Goal: Information Seeking & Learning: Learn about a topic

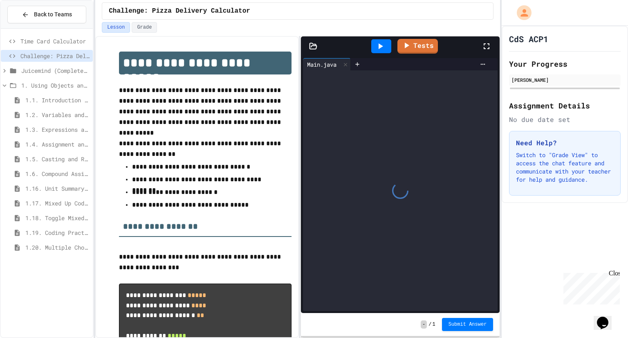
click at [40, 42] on span "Time Card Calculator" at bounding box center [54, 41] width 69 height 9
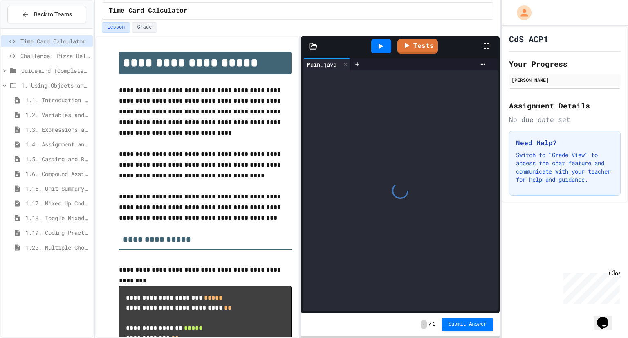
click at [18, 67] on div "Juicemind (Completed) Excersizes" at bounding box center [47, 71] width 92 height 12
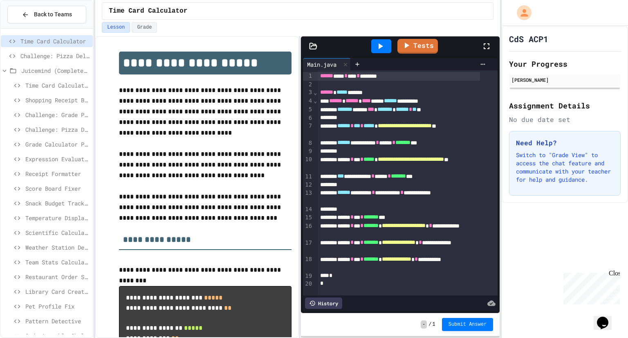
click at [32, 87] on span "Time Card Calculator" at bounding box center [57, 85] width 64 height 9
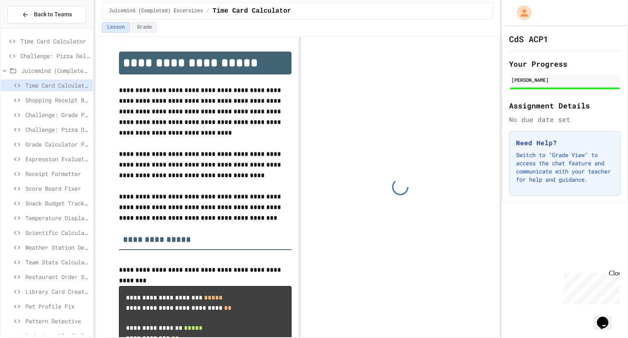
click at [41, 101] on span "Shopping Receipt Builder" at bounding box center [57, 100] width 64 height 9
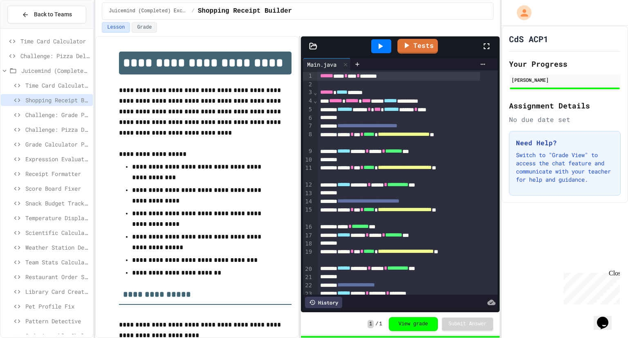
click at [37, 84] on span "Time Card Calculator" at bounding box center [57, 85] width 64 height 9
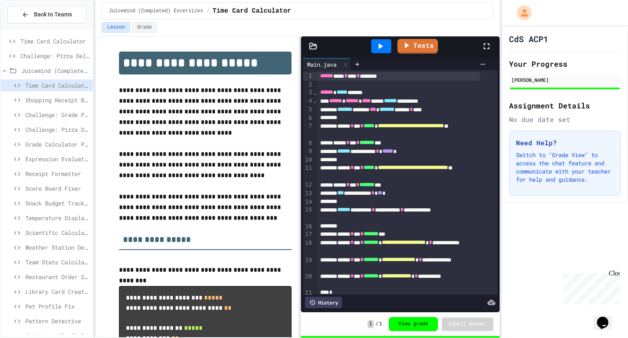
click at [37, 41] on span "Time Card Calculator" at bounding box center [54, 41] width 69 height 9
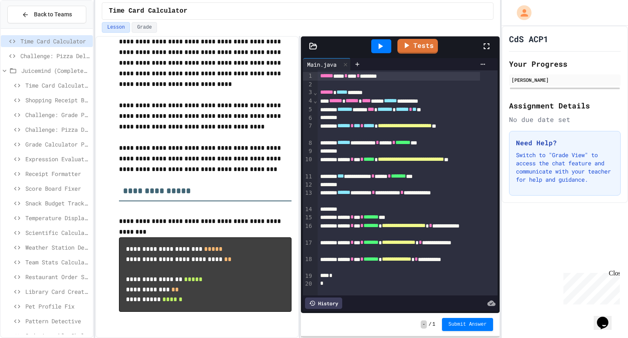
click at [406, 177] on span "*******" at bounding box center [398, 176] width 15 height 6
click at [56, 87] on span "Time Card Calculator" at bounding box center [57, 85] width 64 height 9
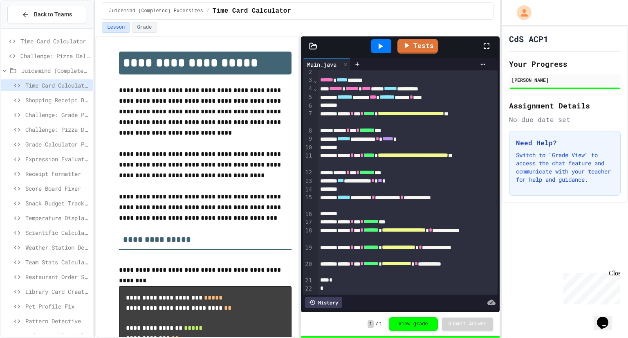
scroll to position [24, 0]
click at [64, 96] on span "Shopping Receipt Builder" at bounding box center [57, 100] width 64 height 9
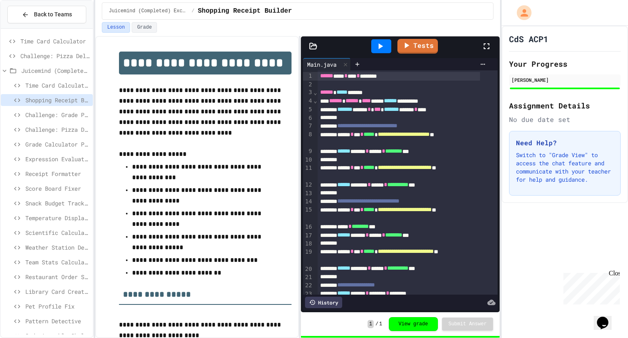
click at [43, 43] on span "Time Card Calculator" at bounding box center [54, 41] width 69 height 9
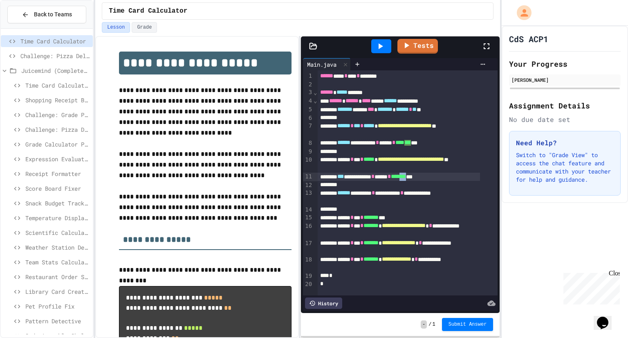
drag, startPoint x: 432, startPoint y: 176, endPoint x: 440, endPoint y: 177, distance: 7.8
click at [406, 177] on span "*******" at bounding box center [398, 176] width 15 height 6
click at [383, 45] on icon at bounding box center [380, 46] width 10 height 10
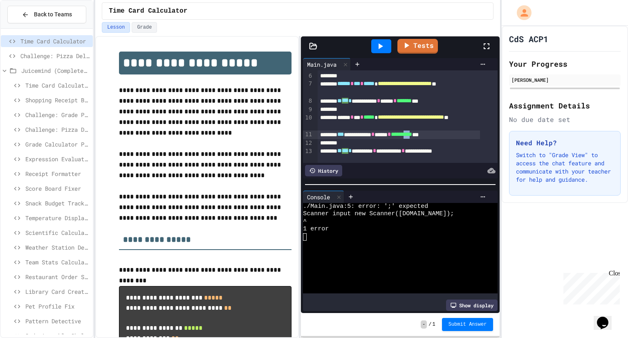
scroll to position [43, 0]
drag, startPoint x: 448, startPoint y: 133, endPoint x: 431, endPoint y: 132, distance: 17.2
click at [412, 132] on span "**********" at bounding box center [401, 133] width 21 height 6
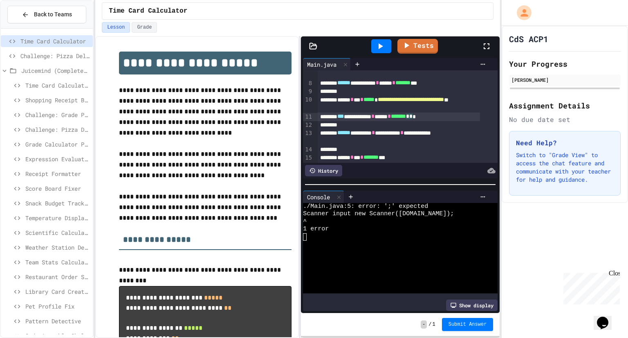
scroll to position [65, 0]
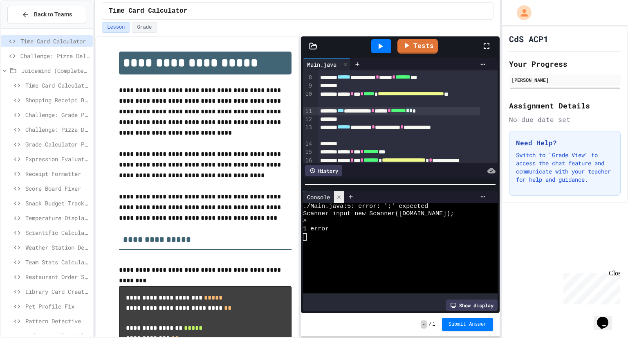
click at [342, 194] on icon at bounding box center [339, 197] width 6 height 6
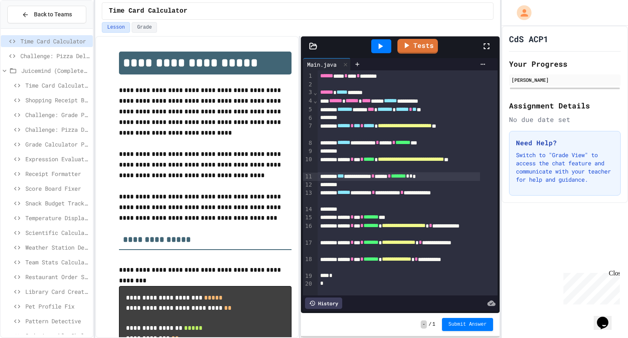
click at [376, 47] on icon at bounding box center [380, 46] width 10 height 10
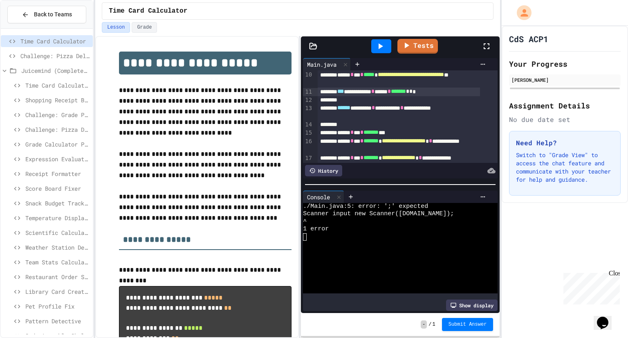
scroll to position [0, 0]
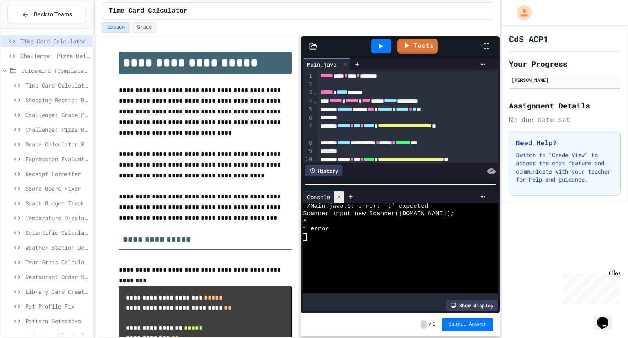
click at [342, 194] on icon at bounding box center [339, 197] width 6 height 6
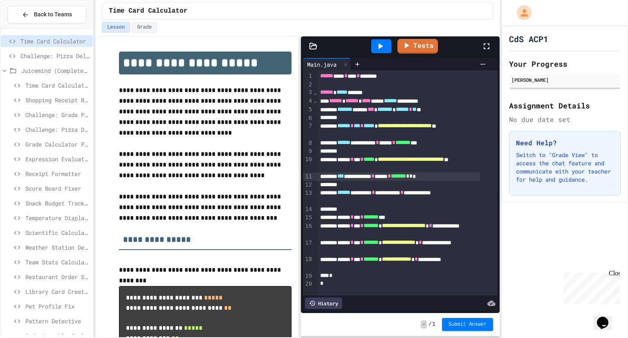
scroll to position [6, 0]
click at [284, 179] on p "**********" at bounding box center [205, 165] width 173 height 32
click at [344, 173] on span "***" at bounding box center [340, 176] width 7 height 6
click at [384, 44] on icon at bounding box center [380, 46] width 10 height 10
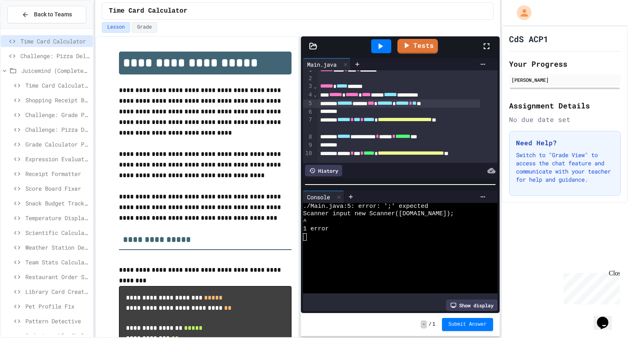
click at [392, 100] on span "*******" at bounding box center [384, 103] width 15 height 6
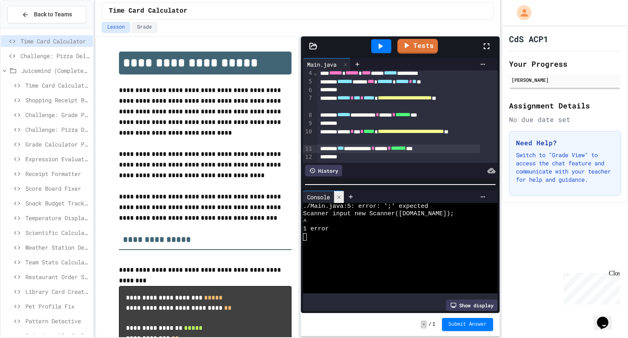
click at [342, 197] on div at bounding box center [339, 197] width 10 height 12
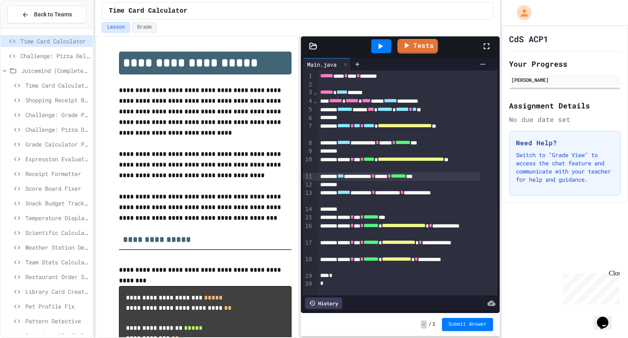
scroll to position [6, 0]
click at [410, 139] on span "*******" at bounding box center [402, 142] width 15 height 6
click at [374, 41] on div at bounding box center [381, 46] width 20 height 14
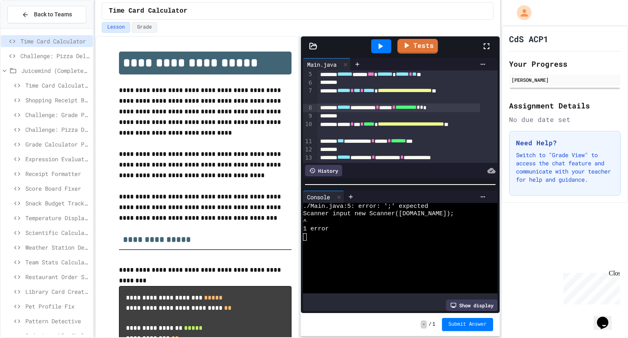
scroll to position [36, 0]
click at [340, 197] on div at bounding box center [339, 197] width 10 height 12
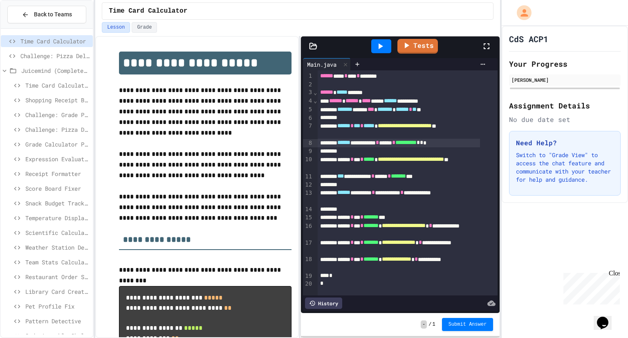
click at [384, 47] on icon at bounding box center [380, 46] width 10 height 10
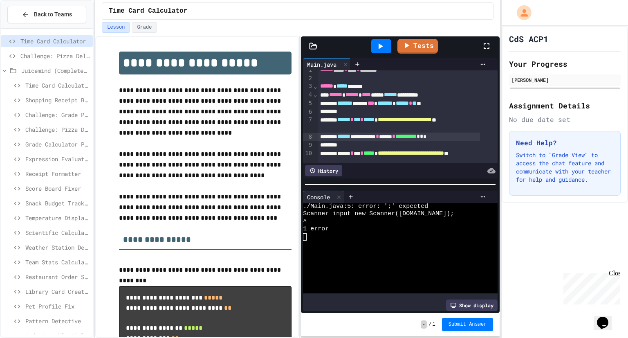
scroll to position [0, 0]
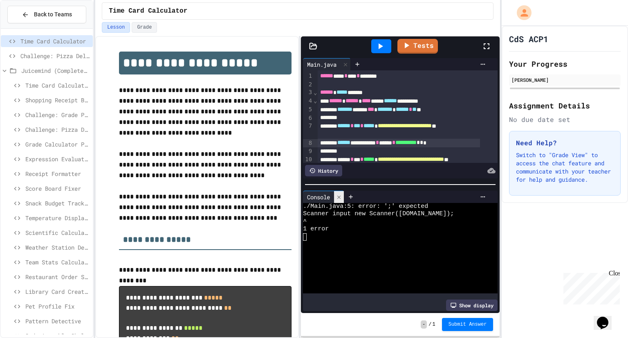
click at [341, 194] on icon at bounding box center [339, 197] width 6 height 6
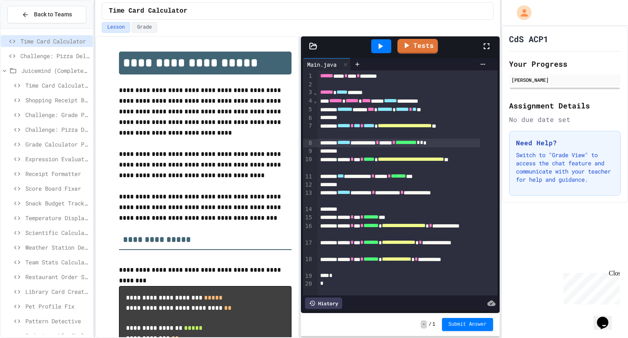
click at [360, 127] on span "***" at bounding box center [357, 126] width 7 height 6
click at [389, 143] on div "**********" at bounding box center [399, 143] width 163 height 9
click at [386, 135] on div "**********" at bounding box center [399, 130] width 163 height 17
click at [372, 114] on div at bounding box center [399, 118] width 163 height 8
click at [385, 49] on icon at bounding box center [380, 46] width 10 height 10
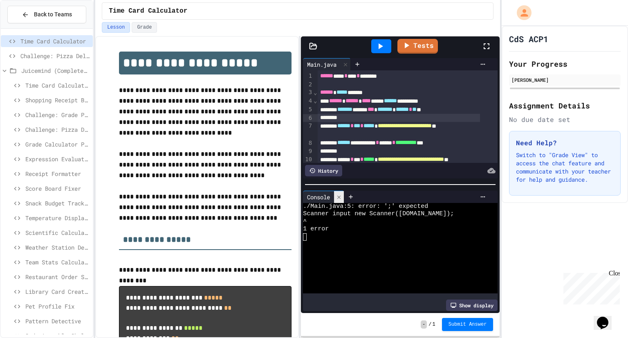
click at [337, 195] on icon at bounding box center [339, 197] width 6 height 6
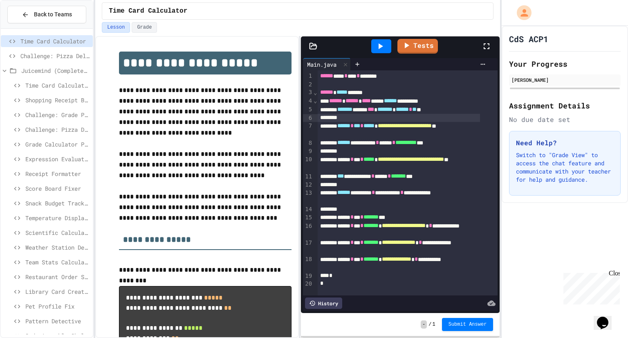
scroll to position [6, 0]
click at [382, 49] on icon at bounding box center [380, 46] width 10 height 10
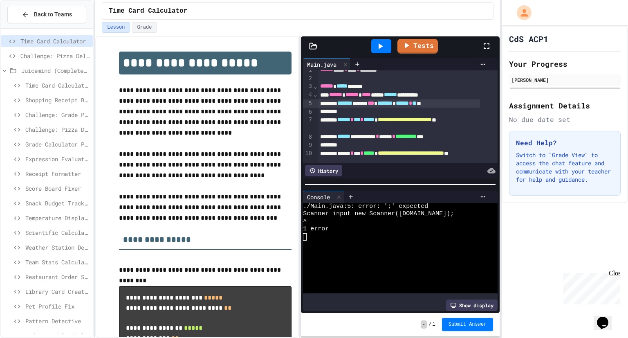
click at [386, 103] on div "******* ***** *** ******* * ****** * ** **" at bounding box center [399, 103] width 163 height 9
click at [390, 53] on div at bounding box center [381, 46] width 28 height 22
click at [387, 47] on div at bounding box center [381, 46] width 20 height 14
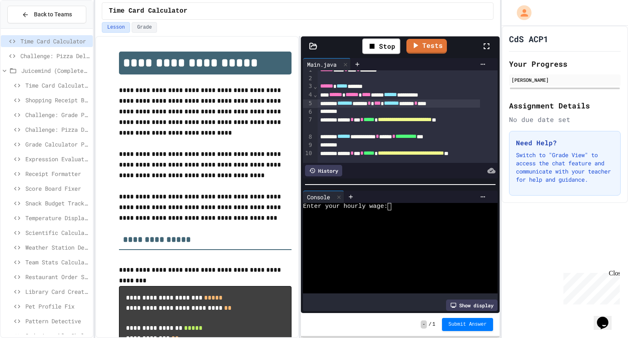
click at [392, 204] on textarea "Terminal input" at bounding box center [393, 206] width 4 height 7
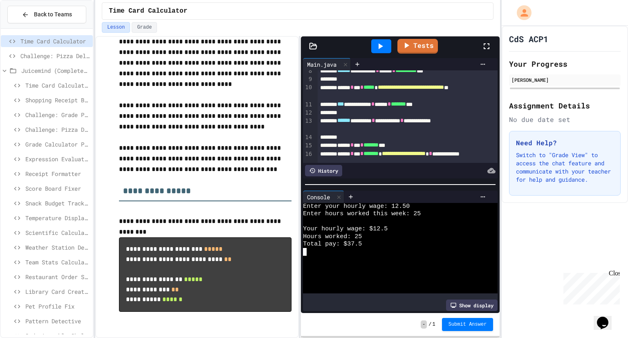
scroll to position [75, 0]
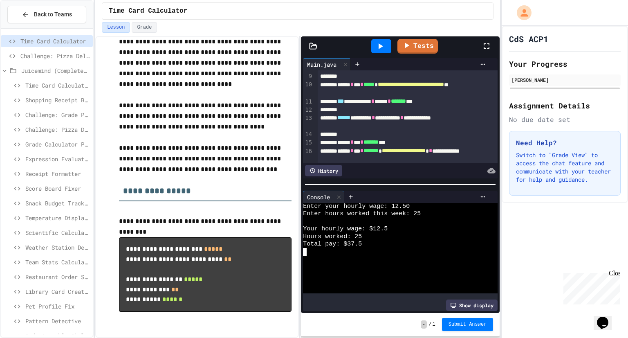
click at [403, 116] on span "*" at bounding box center [401, 117] width 3 height 6
click at [375, 46] on div at bounding box center [381, 46] width 20 height 14
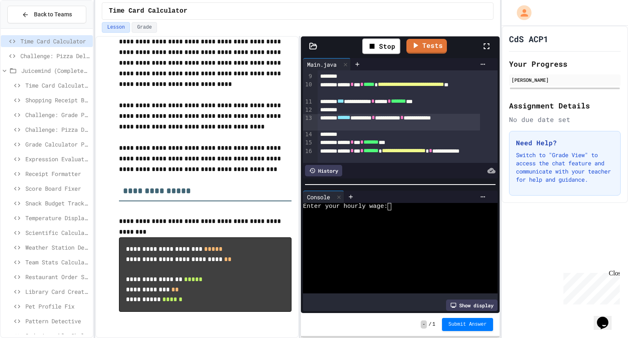
click at [395, 203] on div "Enter your hourly wage:" at bounding box center [393, 206] width 180 height 7
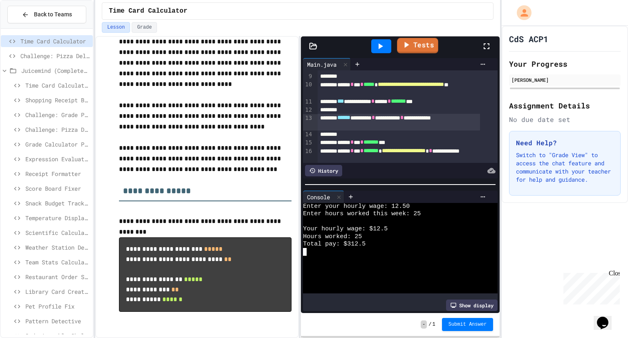
click at [417, 40] on link "Tests" at bounding box center [417, 46] width 41 height 16
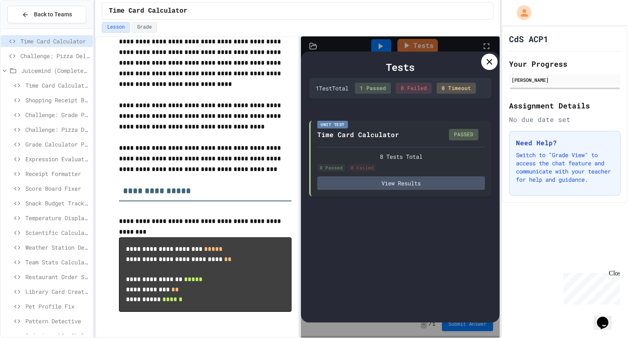
click at [487, 57] on icon at bounding box center [489, 62] width 10 height 10
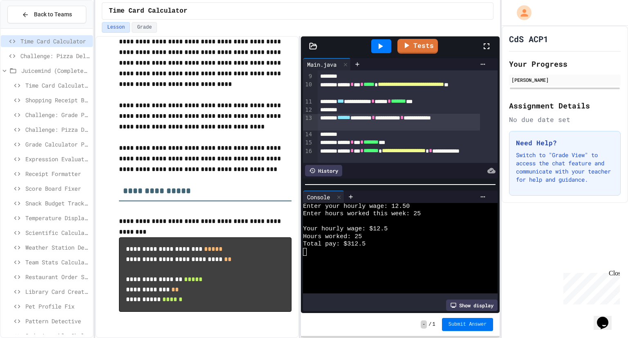
click at [458, 329] on button "Submit Answer" at bounding box center [468, 324] width 52 height 13
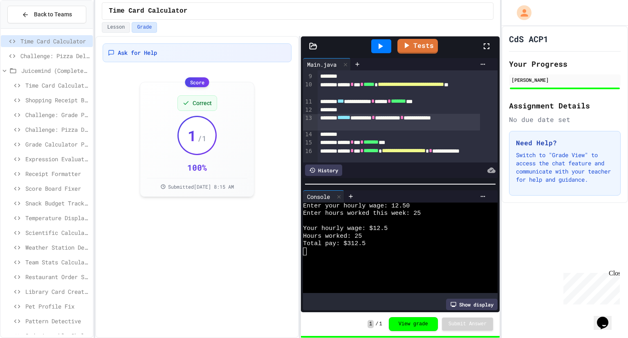
click at [63, 54] on span "Challenge: Pizza Delivery Calculator" at bounding box center [54, 56] width 69 height 9
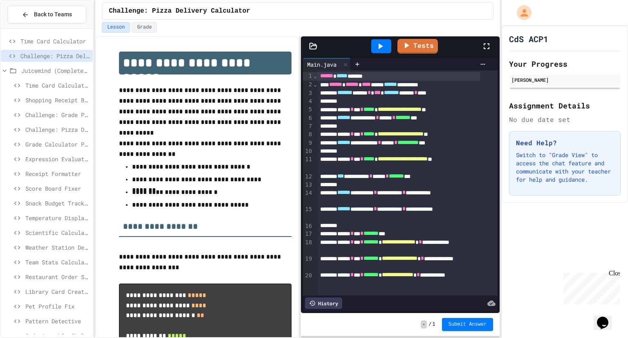
click at [67, 85] on span "Time Card Calculator" at bounding box center [57, 85] width 64 height 9
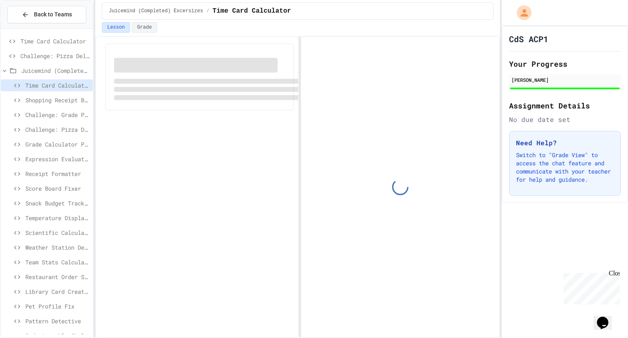
click at [60, 97] on span "Shopping Receipt Builder" at bounding box center [57, 100] width 64 height 9
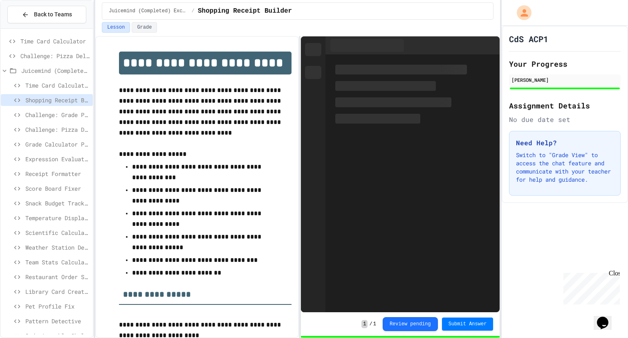
click at [59, 112] on span "Challenge: Grade Point Average" at bounding box center [57, 114] width 64 height 9
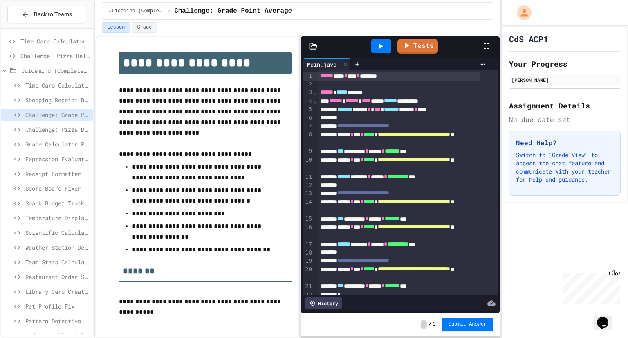
click at [59, 129] on span "Challenge: Pizza Delivery Calculator" at bounding box center [57, 129] width 64 height 9
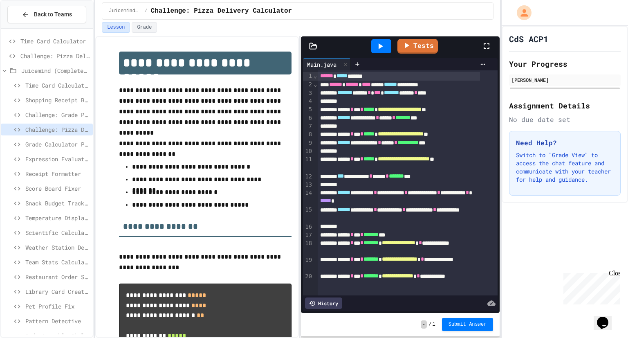
click at [62, 140] on span "Grade Calculator Pro" at bounding box center [57, 144] width 64 height 9
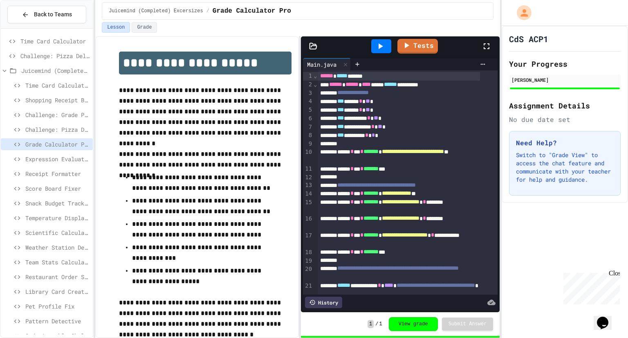
click at [63, 153] on div "Expression Evaluator Fix" at bounding box center [47, 159] width 92 height 12
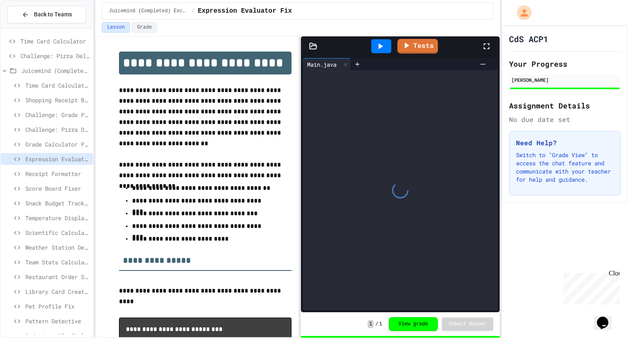
click at [60, 174] on span "Receipt Formatter" at bounding box center [57, 173] width 64 height 9
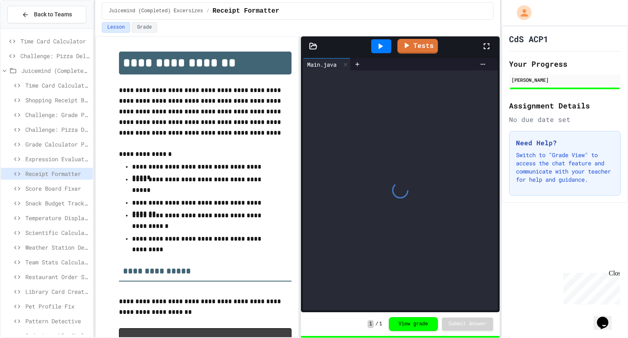
click at [64, 186] on span "Score Board Fixer" at bounding box center [57, 188] width 64 height 9
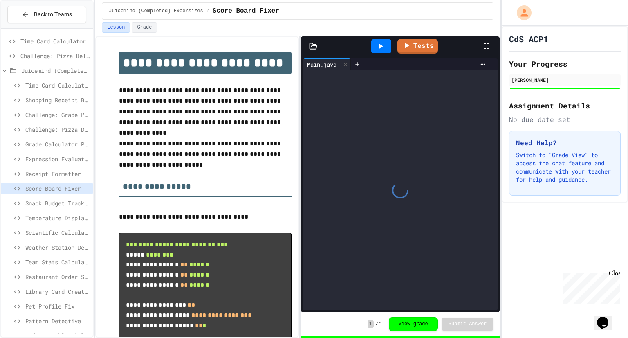
click at [69, 202] on span "Snack Budget Tracker" at bounding box center [57, 203] width 64 height 9
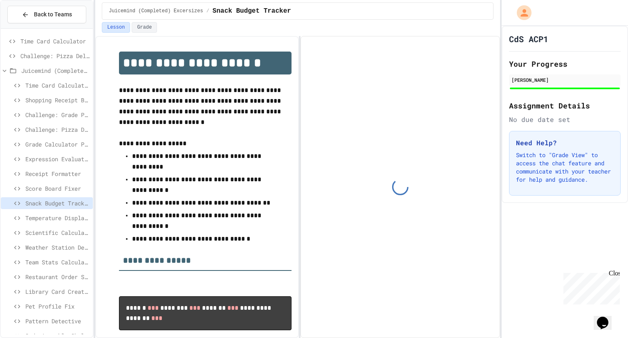
click at [67, 214] on span "Temperature Display Fix" at bounding box center [57, 217] width 64 height 9
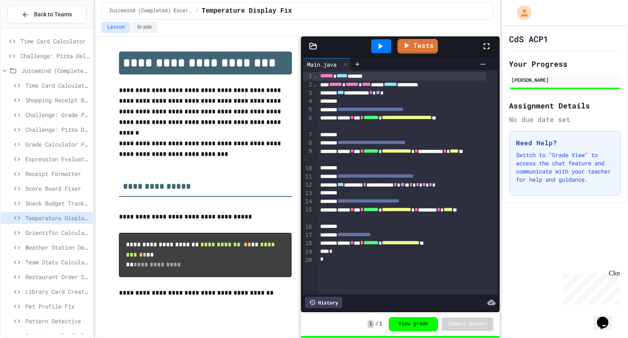
click at [62, 204] on span "Snack Budget Tracker" at bounding box center [57, 203] width 64 height 9
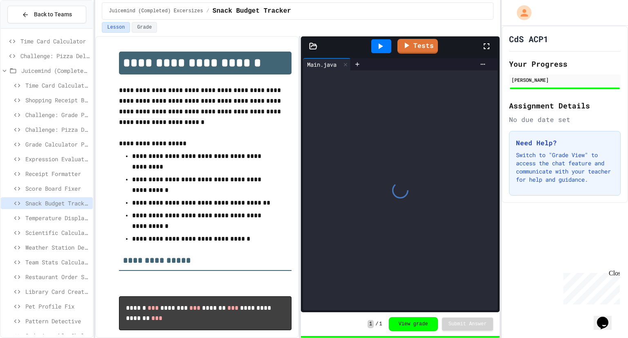
click at [52, 234] on span "Scientific Calculator" at bounding box center [57, 232] width 64 height 9
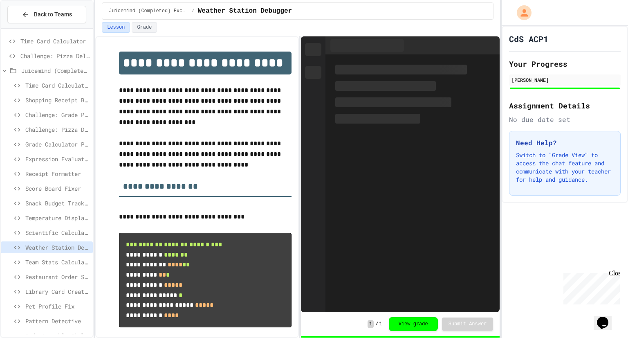
click at [52, 262] on span "Team Stats Calculator" at bounding box center [57, 262] width 64 height 9
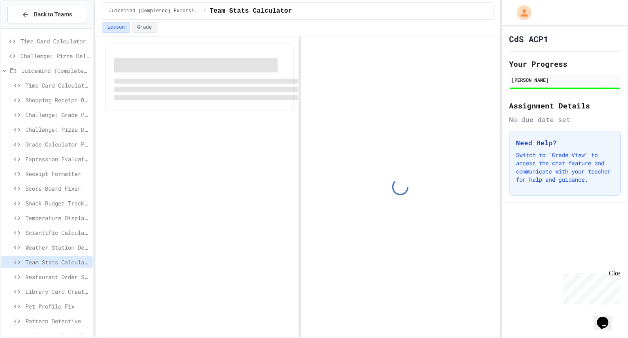
click at [56, 275] on span "Restaurant Order System" at bounding box center [57, 276] width 64 height 9
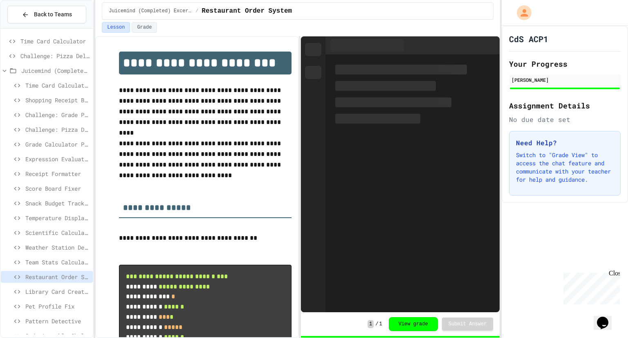
click at [54, 287] on span "Library Card Creator" at bounding box center [57, 291] width 64 height 9
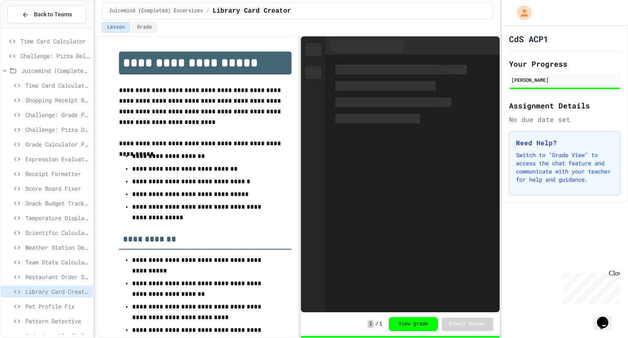
click at [52, 302] on span "Pet Profile Fix" at bounding box center [57, 306] width 64 height 9
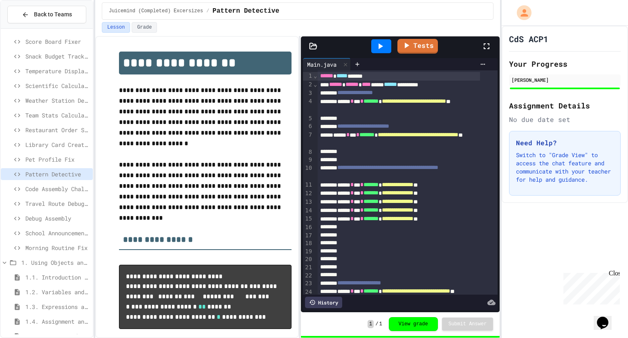
scroll to position [148, 0]
click at [47, 242] on span "Morning Routine Fix" at bounding box center [57, 246] width 64 height 9
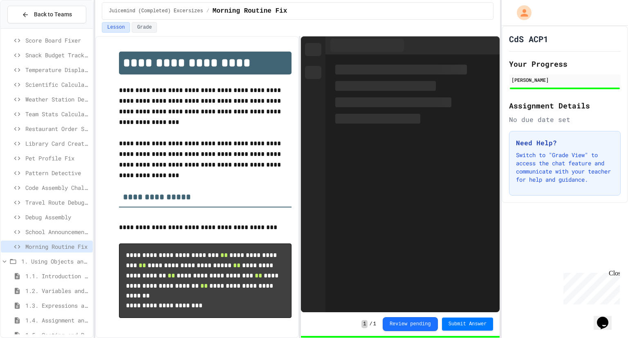
click at [46, 231] on span "School Announcements" at bounding box center [57, 231] width 64 height 9
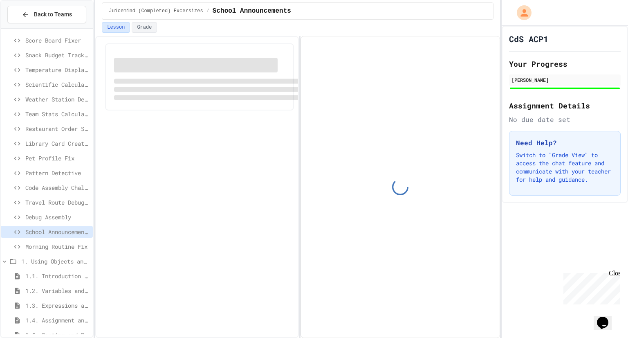
click at [42, 216] on span "Debug Assembly" at bounding box center [57, 217] width 64 height 9
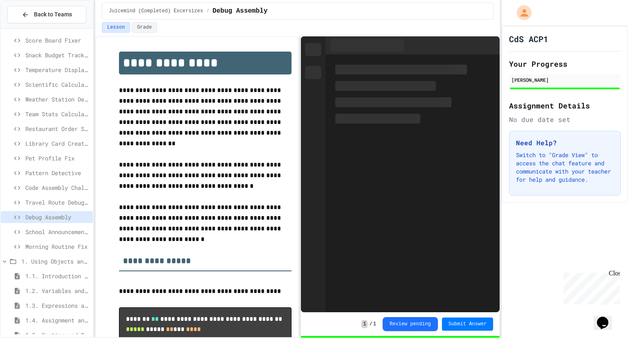
click at [41, 200] on span "Travel Route Debugger" at bounding box center [57, 202] width 64 height 9
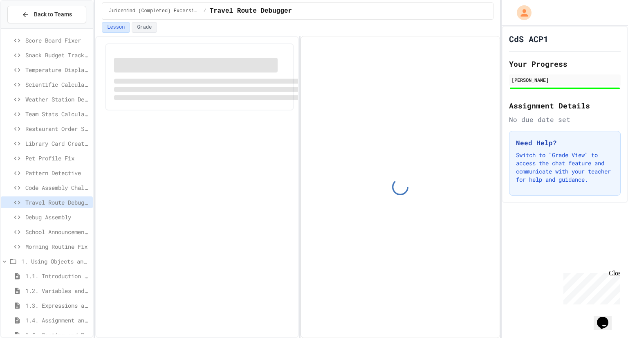
click at [36, 184] on span "Code Assembly Challenge" at bounding box center [57, 187] width 64 height 9
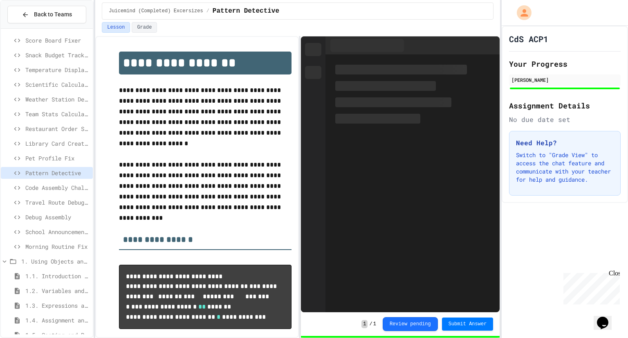
click at [43, 156] on span "Pet Profile Fix" at bounding box center [57, 158] width 64 height 9
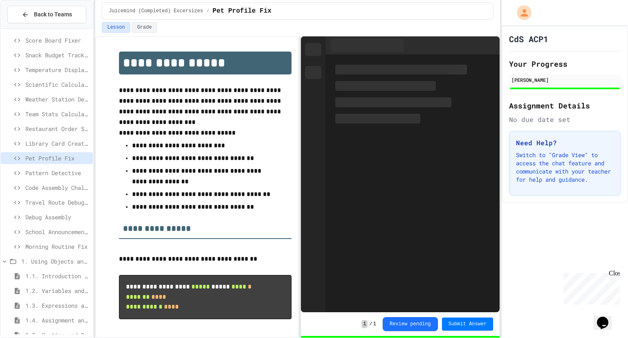
click at [39, 141] on span "Library Card Creator" at bounding box center [57, 143] width 64 height 9
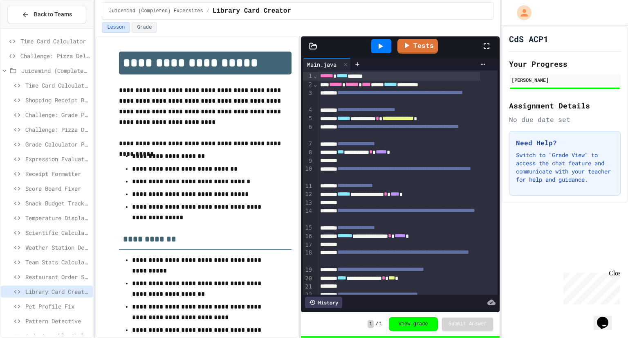
click at [31, 138] on div "Grade Calculator Pro" at bounding box center [47, 144] width 92 height 12
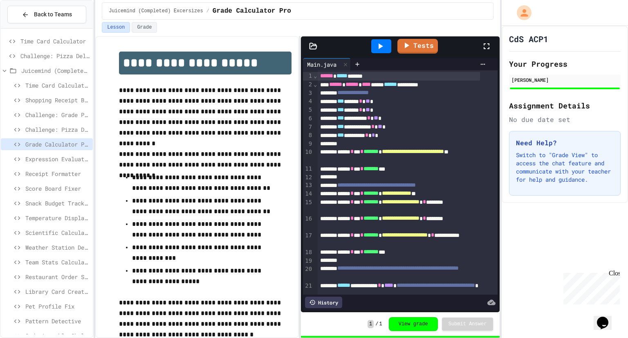
click at [44, 128] on span "Challenge: Pizza Delivery Calculator" at bounding box center [57, 129] width 64 height 9
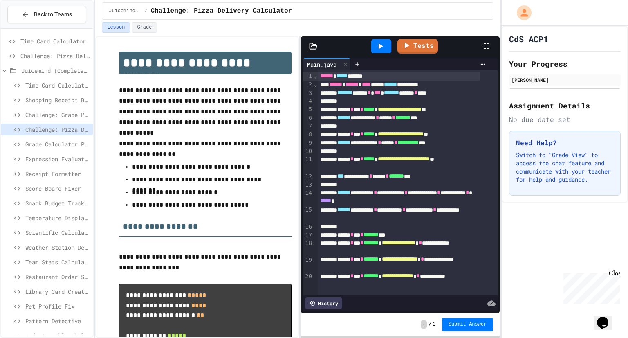
click at [39, 114] on span "Challenge: Grade Point Average" at bounding box center [57, 114] width 64 height 9
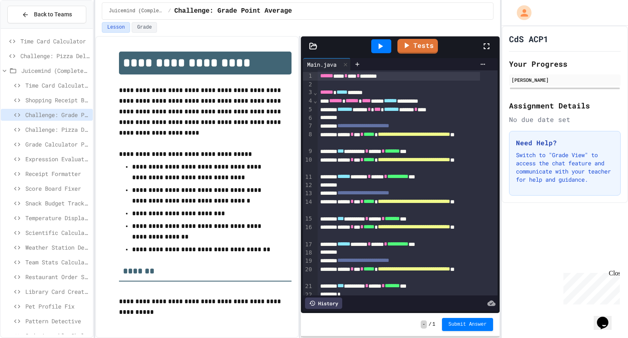
click at [55, 122] on div "Challenge: Grade Point Average" at bounding box center [47, 116] width 92 height 15
click at [59, 132] on span "Challenge: Pizza Delivery Calculator" at bounding box center [57, 129] width 64 height 9
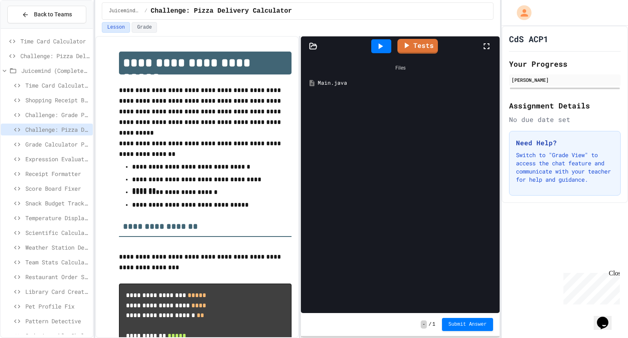
click at [49, 56] on span "Challenge: Pizza Delivery Calculator" at bounding box center [54, 56] width 69 height 9
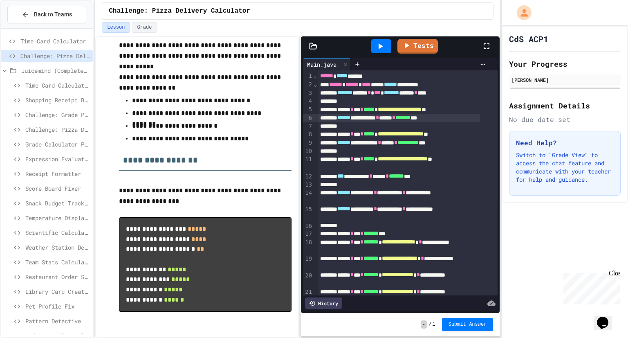
click at [410, 116] on span "*******" at bounding box center [402, 117] width 15 height 6
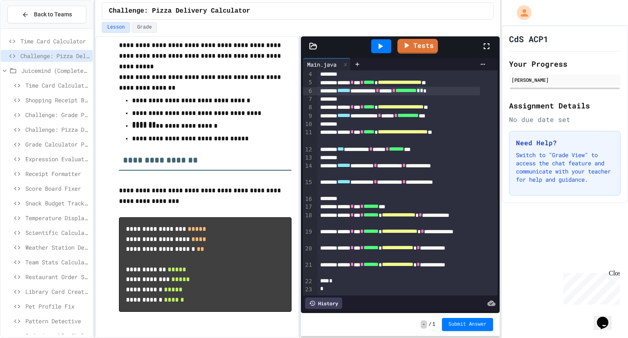
scroll to position [30, 0]
click at [375, 47] on div at bounding box center [381, 46] width 20 height 14
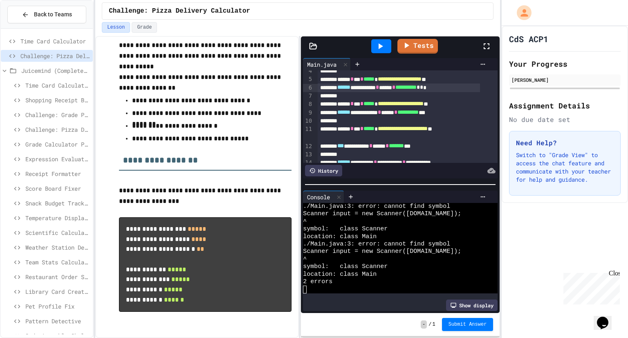
scroll to position [0, 0]
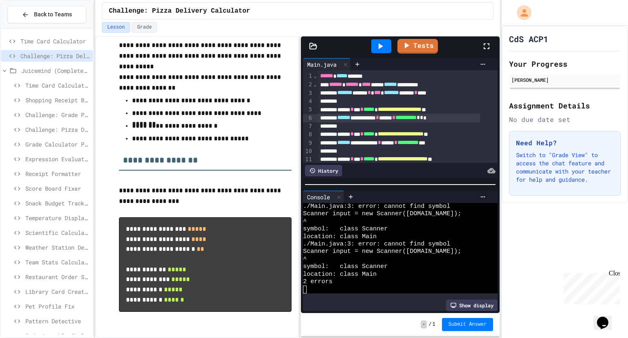
click at [399, 92] on span "*******" at bounding box center [391, 93] width 15 height 6
click at [65, 41] on span "Time Card Calculator" at bounding box center [54, 41] width 69 height 9
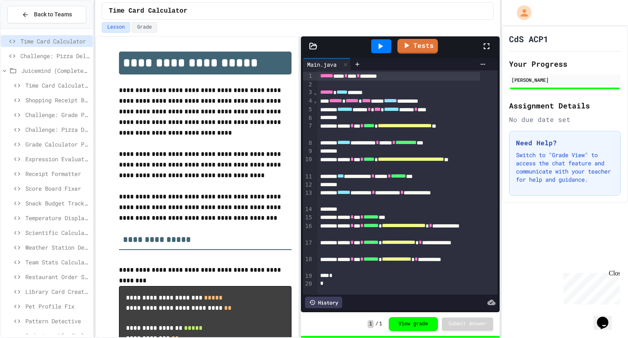
click at [69, 56] on span "Challenge: Pizza Delivery Calculator" at bounding box center [54, 56] width 69 height 9
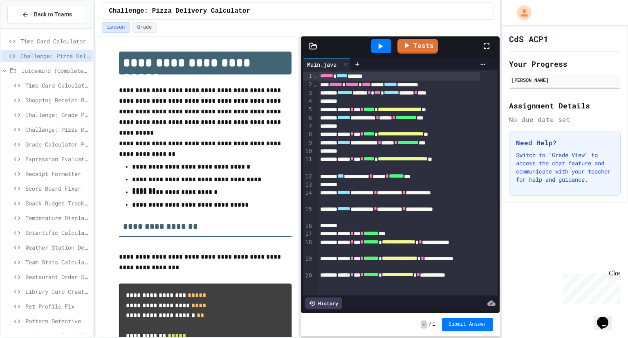
click at [399, 92] on span "*******" at bounding box center [391, 93] width 15 height 6
click at [385, 48] on icon at bounding box center [380, 46] width 10 height 10
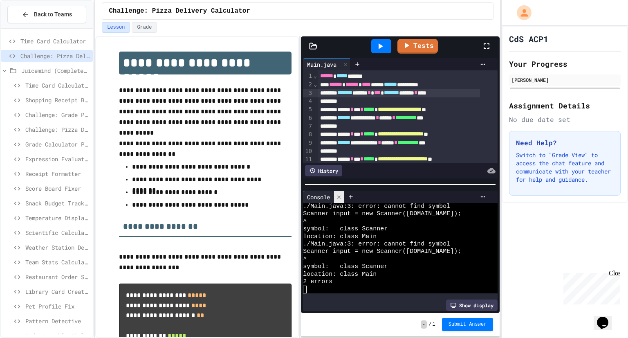
click at [340, 195] on icon at bounding box center [339, 197] width 6 height 6
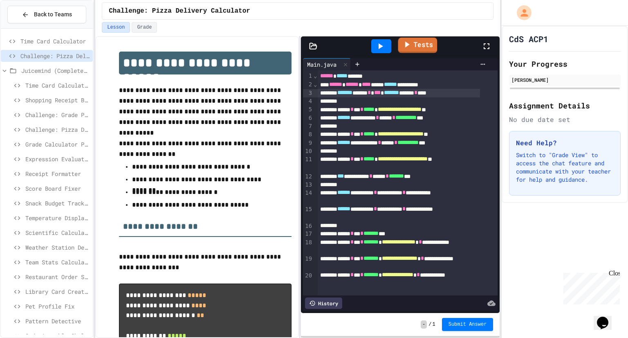
click at [413, 43] on link "Tests" at bounding box center [417, 46] width 39 height 16
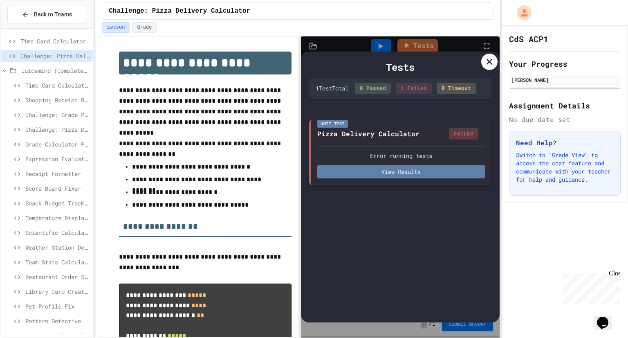
click at [453, 170] on button "View Results" at bounding box center [401, 171] width 168 height 13
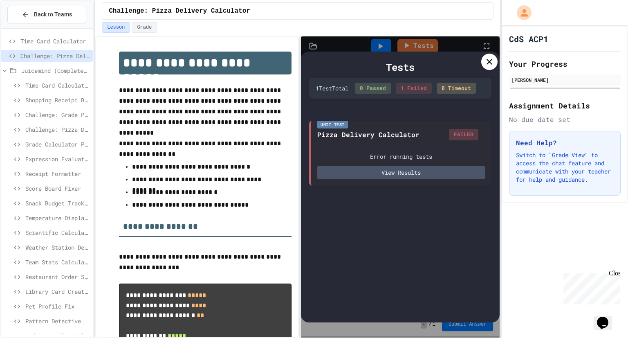
click at [489, 66] on icon at bounding box center [489, 62] width 10 height 10
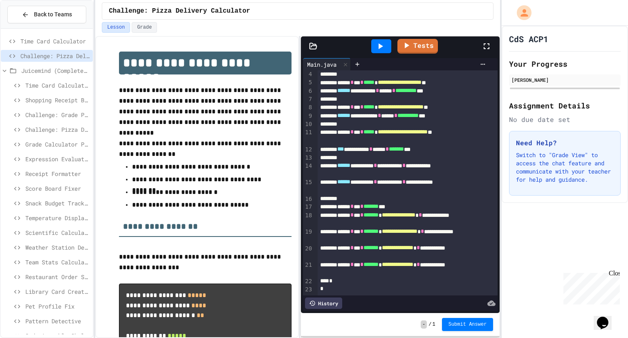
scroll to position [39, 0]
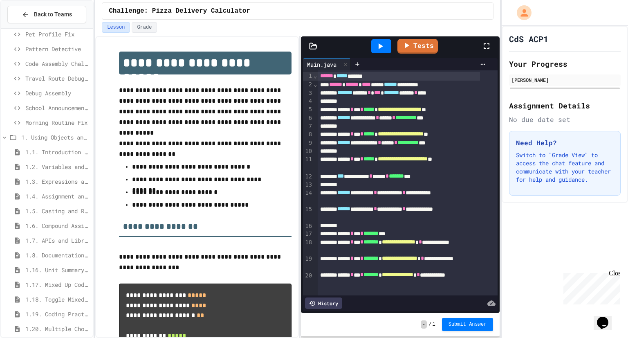
scroll to position [278, 0]
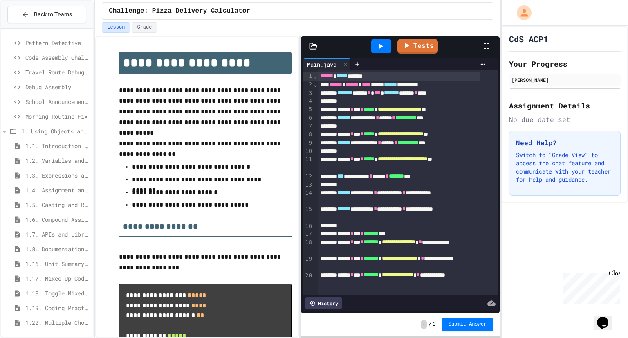
click at [38, 213] on div "1.6. Compound Assignment Operators" at bounding box center [47, 219] width 92 height 12
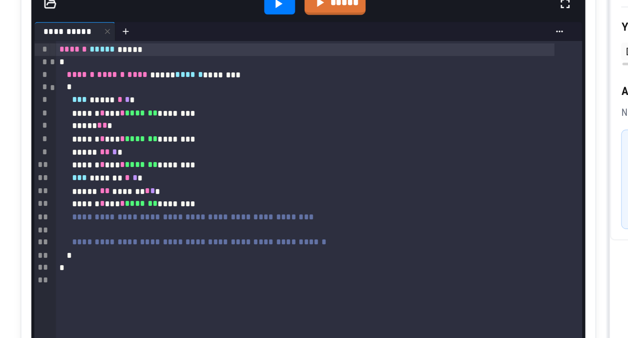
scroll to position [426, 0]
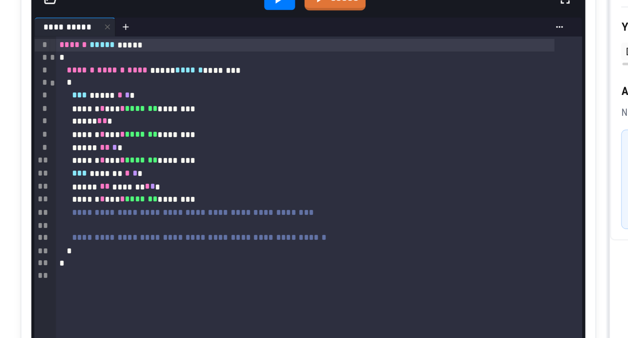
click at [291, 52] on div at bounding box center [287, 46] width 20 height 14
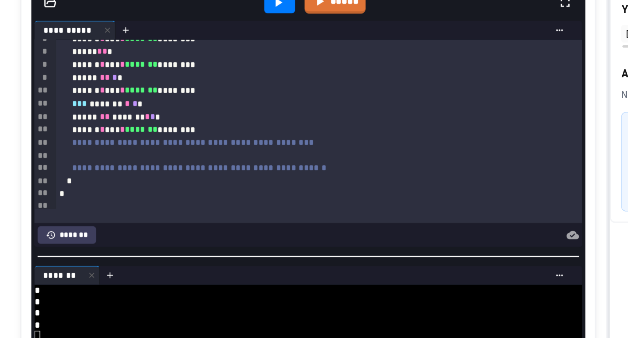
scroll to position [52, 0]
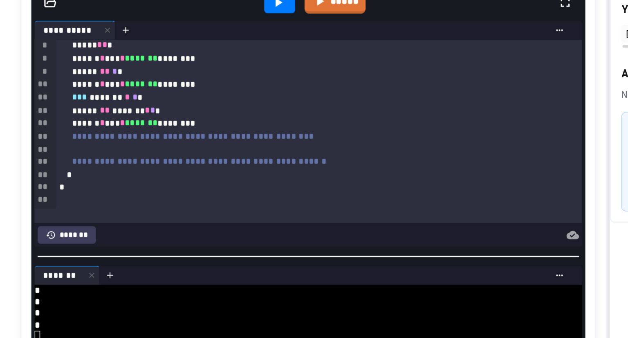
click at [299, 159] on div at bounding box center [304, 155] width 324 height 8
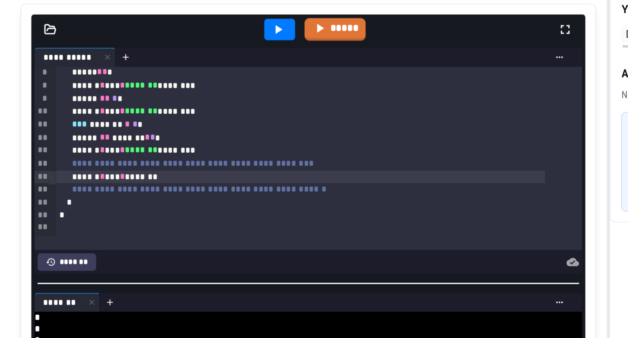
scroll to position [396, 0]
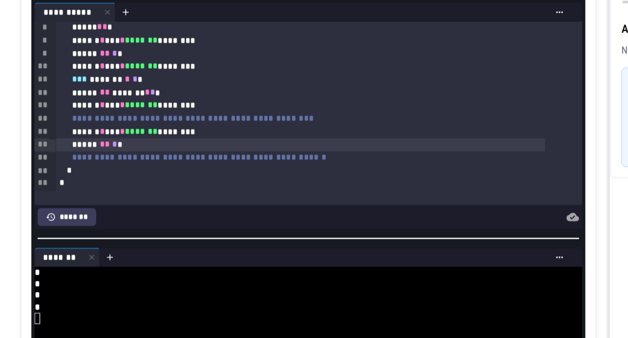
click at [196, 199] on div "*" at bounding box center [301, 198] width 318 height 8
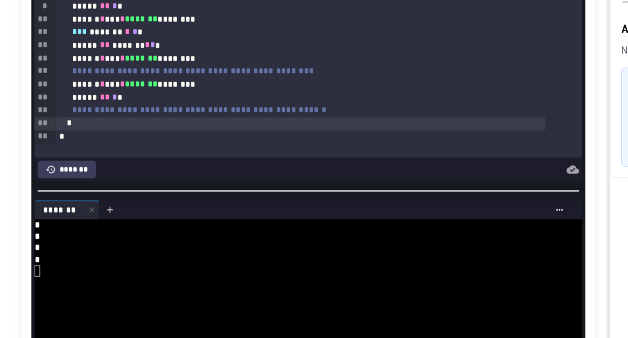
scroll to position [62, 0]
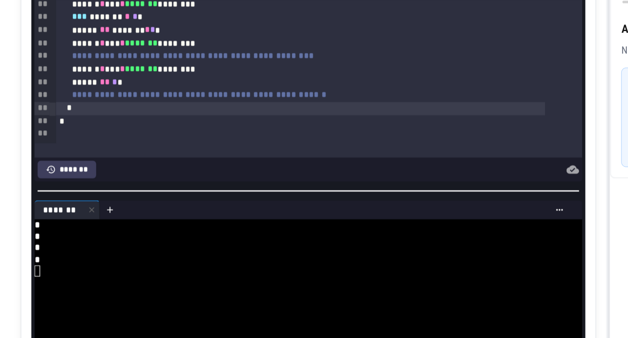
click at [344, 153] on div "**********" at bounding box center [301, 149] width 318 height 9
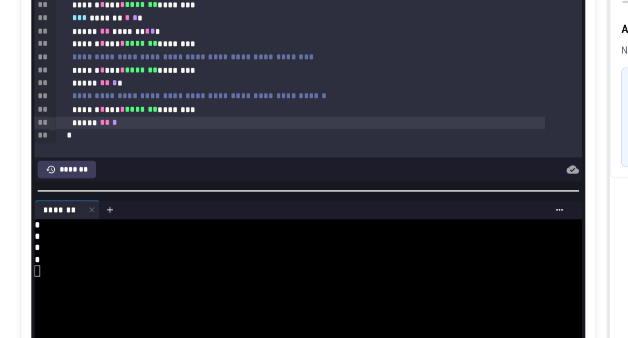
scroll to position [380, 0]
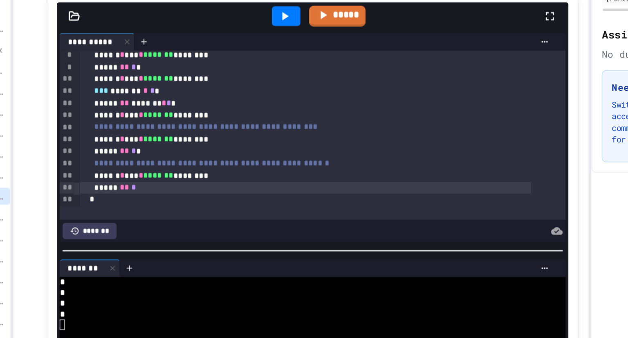
click at [285, 94] on icon at bounding box center [287, 93] width 4 height 6
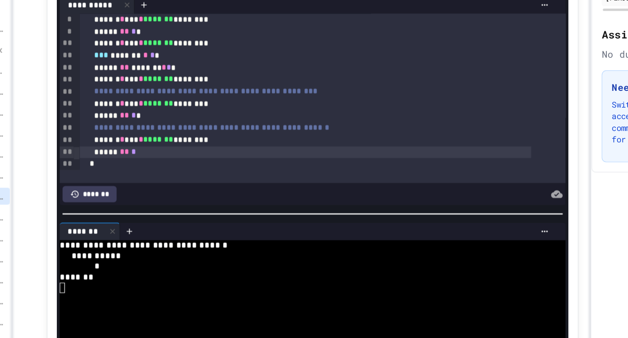
scroll to position [59, 0]
click at [198, 188] on div "***** ** *" at bounding box center [301, 189] width 318 height 9
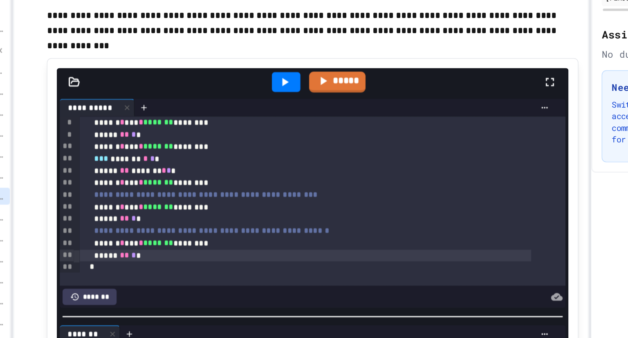
click at [282, 143] on icon at bounding box center [286, 139] width 10 height 10
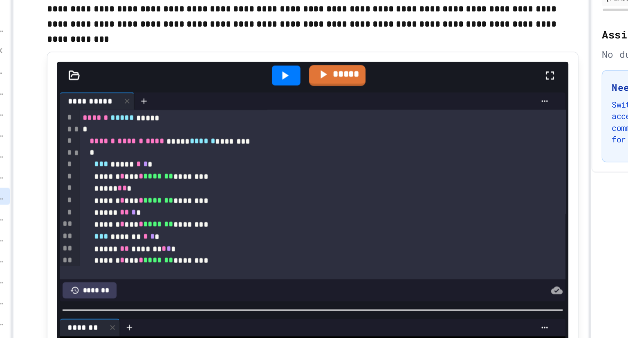
scroll to position [337, 0]
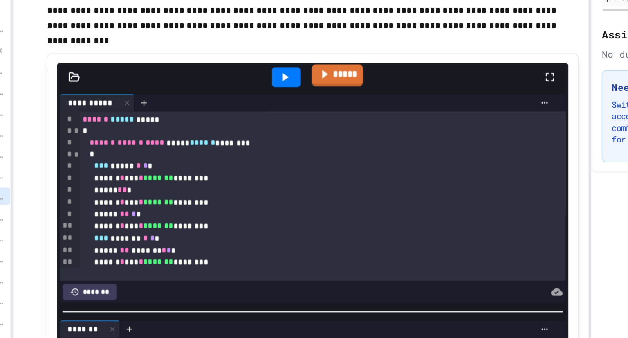
click at [325, 138] on link "*****" at bounding box center [323, 135] width 36 height 16
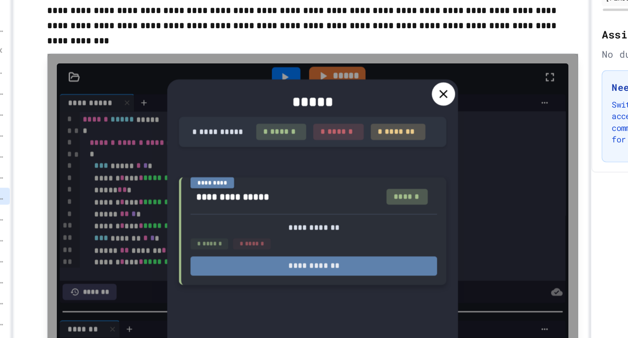
click at [332, 268] on button "**********" at bounding box center [306, 268] width 173 height 13
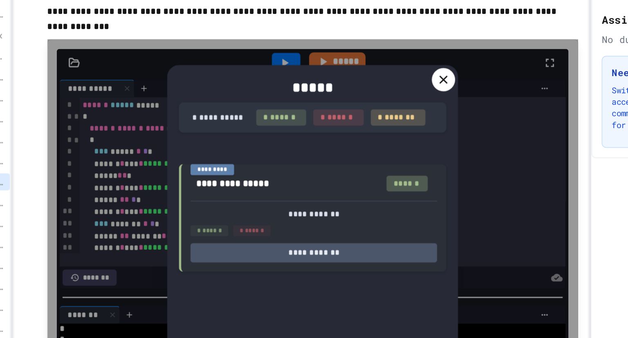
click at [395, 148] on icon at bounding box center [398, 148] width 6 height 6
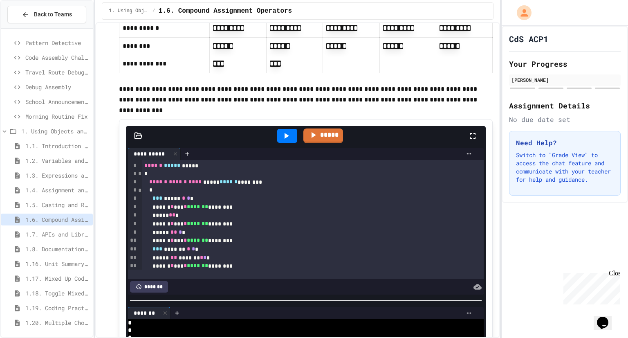
scroll to position [520, 0]
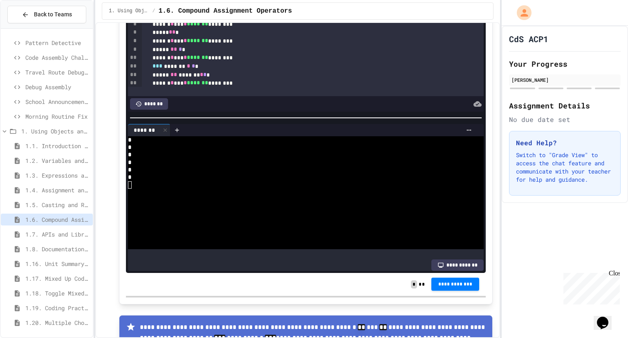
click at [443, 293] on div "**********" at bounding box center [306, 284] width 360 height 23
click at [444, 285] on span "**********" at bounding box center [455, 283] width 35 height 7
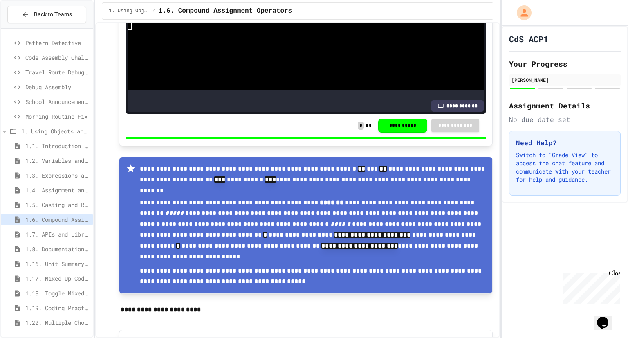
scroll to position [830, 0]
